Goal: Find specific page/section: Find specific page/section

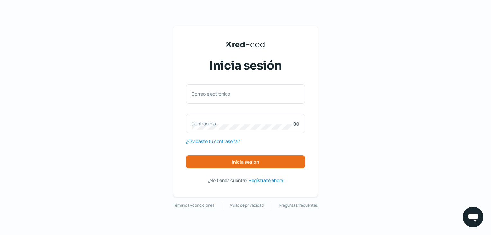
click at [255, 107] on div "Correo electrónico Contraseña ¿Olvidaste tu contraseña? Inicia sesión" at bounding box center [245, 126] width 119 height 84
click at [255, 100] on div "Correo electrónico" at bounding box center [245, 93] width 119 height 19
paste input "[EMAIL_ADDRESS][PERSON_NAME][DOMAIN_NAME]"
type input "[EMAIL_ADDRESS][PERSON_NAME][DOMAIN_NAME]"
click at [244, 116] on div "Contraseña" at bounding box center [245, 123] width 119 height 19
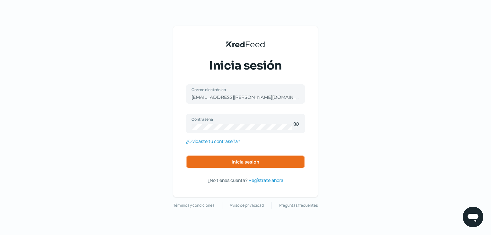
click at [256, 160] on span "Inicia sesión" at bounding box center [246, 161] width 28 height 4
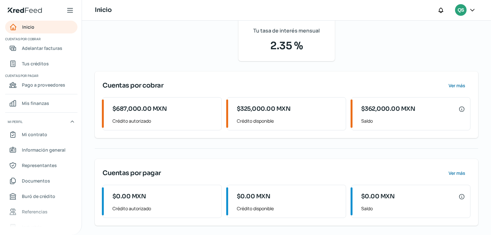
scroll to position [79, 0]
click at [50, 61] on link "Tus créditos" at bounding box center [41, 63] width 72 height 13
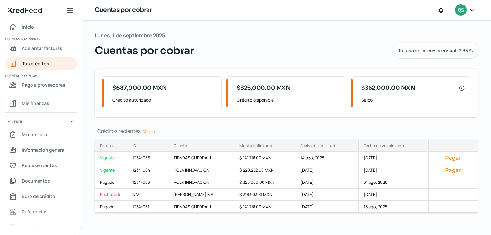
click at [372, 220] on div "Créditos recientes Ver más Estatus Vigente Vigente Pagado Rechazado Pagado ID C…" at bounding box center [286, 177] width 383 height 101
